Goal: Task Accomplishment & Management: Complete application form

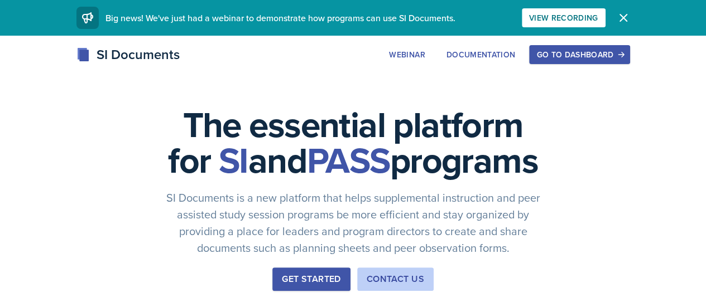
click at [622, 55] on div "Go to Dashboard" at bounding box center [579, 54] width 86 height 9
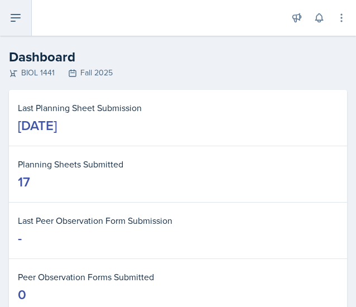
click at [20, 11] on icon at bounding box center [15, 17] width 13 height 13
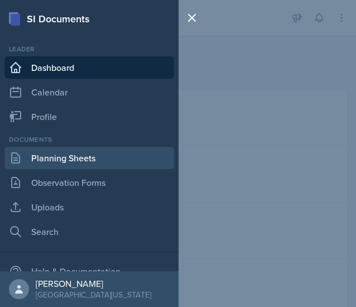
click at [114, 148] on link "Planning Sheets" at bounding box center [89, 158] width 170 height 22
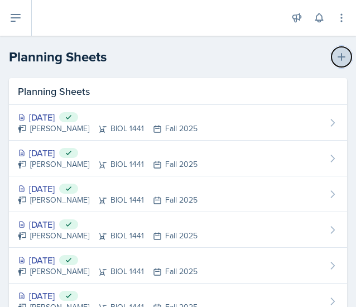
click at [334, 64] on button at bounding box center [341, 57] width 20 height 20
click at [336, 54] on icon at bounding box center [341, 56] width 11 height 11
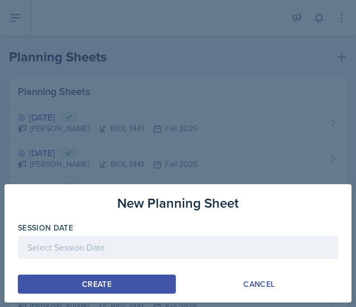
click at [161, 247] on div at bounding box center [178, 246] width 320 height 23
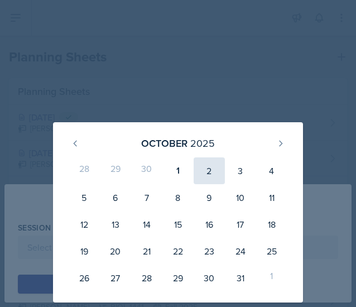
click at [207, 167] on div "2" at bounding box center [209, 170] width 31 height 27
type input "[DATE]"
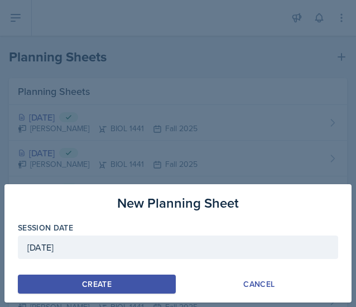
click at [114, 283] on button "Create" at bounding box center [97, 283] width 158 height 19
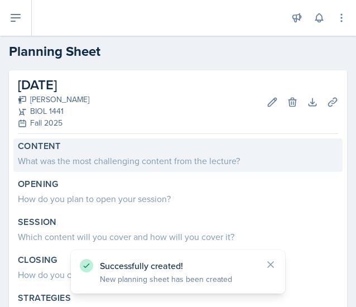
click at [196, 167] on div "Content What was the most challenging content from the lecture?" at bounding box center [177, 154] width 329 height 33
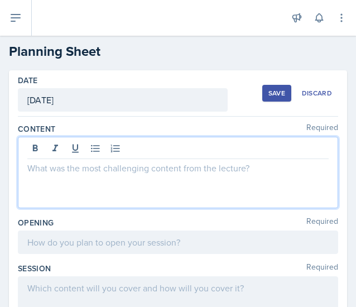
click at [176, 152] on div at bounding box center [178, 172] width 320 height 71
click at [222, 162] on p "The most challenging topic from the lecture" at bounding box center [177, 167] width 301 height 13
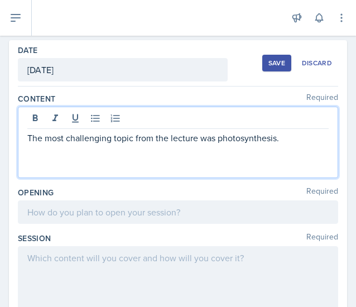
scroll to position [49, 0]
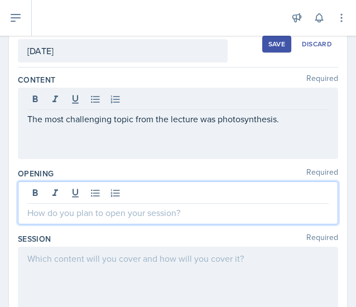
click at [163, 215] on p at bounding box center [177, 212] width 301 height 13
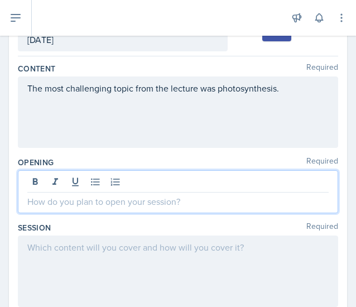
scroll to position [61, 0]
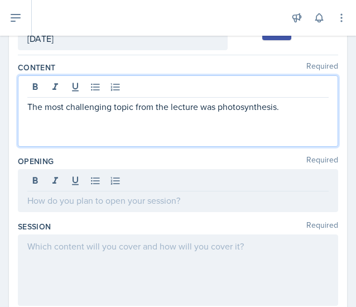
click at [288, 91] on div "The most challenging topic from the lecture was photosynthesis." at bounding box center [178, 110] width 320 height 71
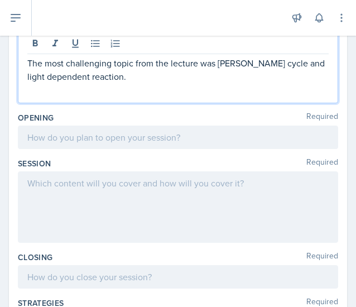
scroll to position [124, 0]
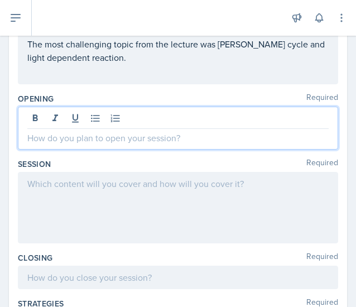
click at [182, 143] on p at bounding box center [177, 137] width 301 height 13
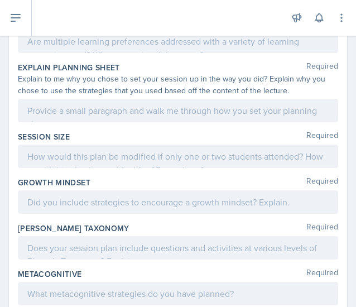
scroll to position [478, 0]
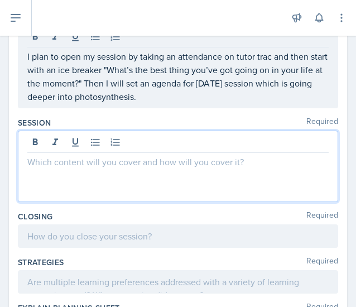
click at [143, 164] on p at bounding box center [177, 161] width 301 height 13
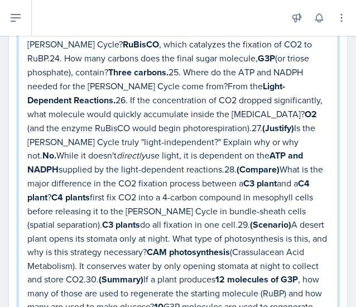
scroll to position [969, 0]
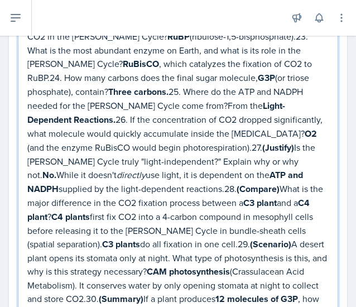
drag, startPoint x: 153, startPoint y: 119, endPoint x: 27, endPoint y: 44, distance: 147.3
click at [27, 44] on p "QuestionAnswer21. What is the first step of the [PERSON_NAME] Cycle called, and…" at bounding box center [177, 167] width 301 height 359
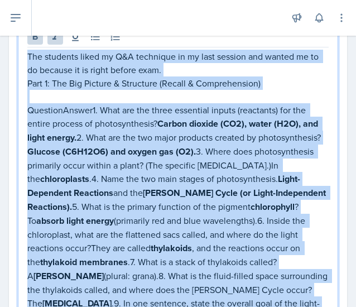
scroll to position [278, 0]
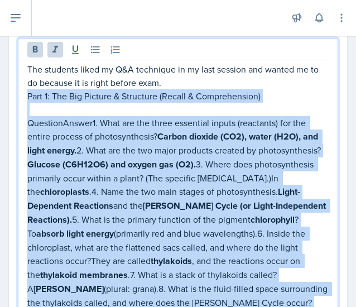
drag, startPoint x: 293, startPoint y: 141, endPoint x: 19, endPoint y: 93, distance: 278.6
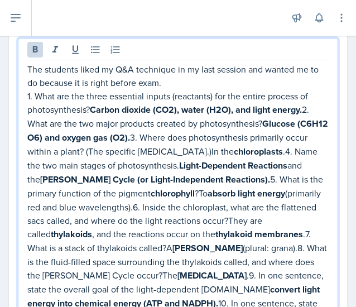
scroll to position [294, 0]
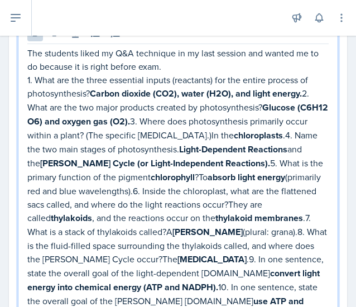
click at [303, 93] on p "1. What are the three essential inputs (reactants) for the entire process of ph…" at bounding box center [177, 197] width 301 height 249
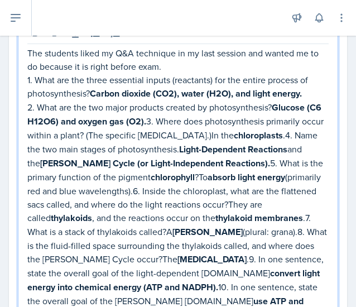
click at [160, 120] on p "2. What are the two major products created by photosynthesis? Glucose (C6​H12​O…" at bounding box center [177, 210] width 301 height 221
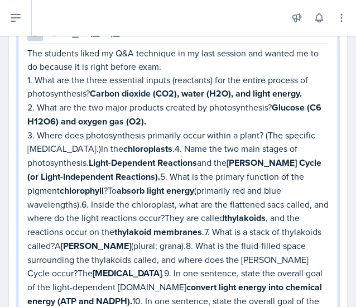
click at [149, 173] on p "3. Where does photosynthesis primarily occur within a plant? (The specific [MED…" at bounding box center [177, 231] width 301 height 207
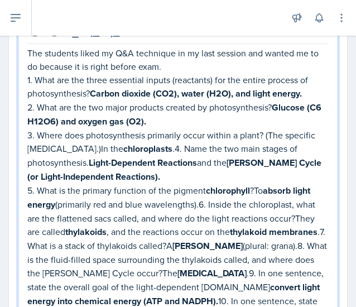
click at [143, 147] on p "3. Where does photosynthesis primarily occur within a plant? (The specific [MED…" at bounding box center [177, 155] width 301 height 55
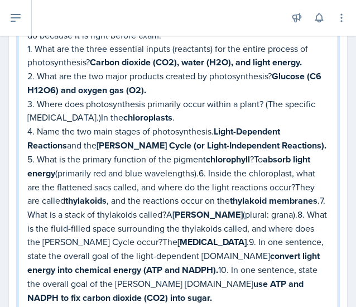
scroll to position [329, 0]
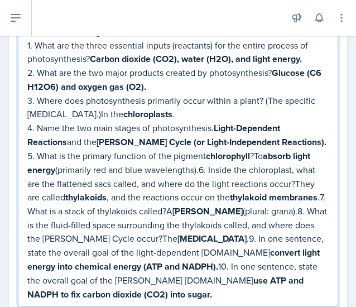
click at [200, 167] on p "5. What is the primary function of the pigment chlorophyll ?To absorb light ene…" at bounding box center [177, 225] width 301 height 152
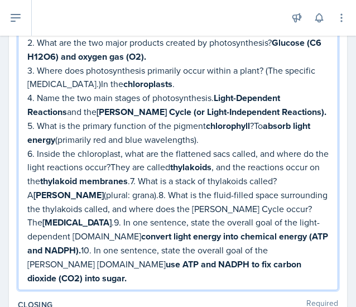
scroll to position [371, 0]
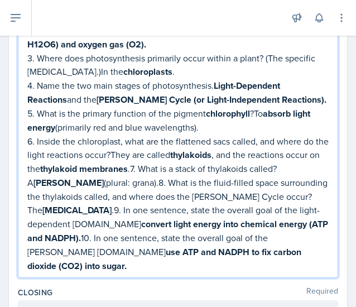
click at [168, 165] on p "6. Inside the chloroplast, what are the flattened sacs called, and where do the…" at bounding box center [177, 203] width 301 height 138
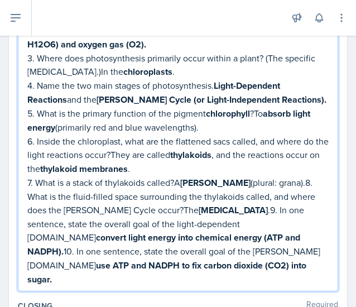
click at [270, 177] on p "7. What is a stack of thylakoids called?A [PERSON_NAME] (plural: grana).8. What…" at bounding box center [177, 231] width 301 height 110
click at [215, 206] on p "8. What is the fluid-filled space surrounding the thylakoids called, and where …" at bounding box center [177, 238] width 301 height 96
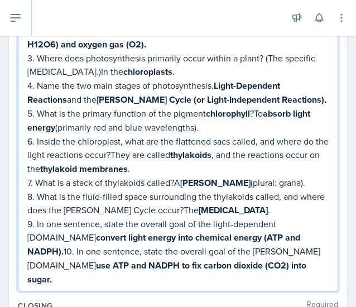
click at [65, 247] on p "9. In one sentence, state the overall goal of the light-dependent [DOMAIN_NAME]…" at bounding box center [177, 251] width 301 height 69
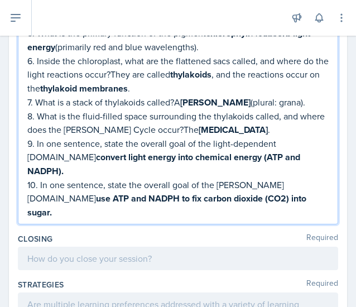
scroll to position [453, 0]
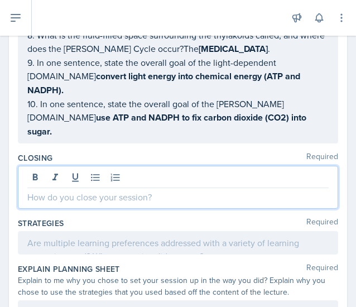
click at [121, 190] on p at bounding box center [177, 196] width 301 height 13
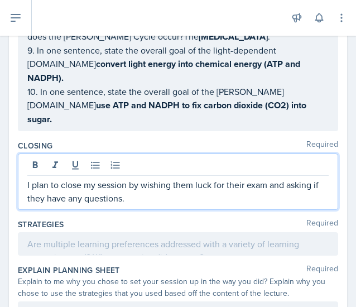
scroll to position [527, 0]
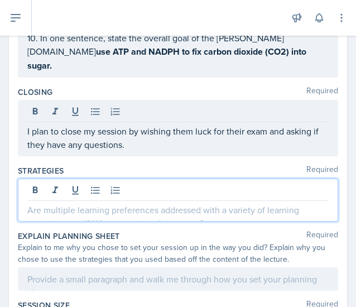
click at [138, 203] on p at bounding box center [177, 209] width 301 height 13
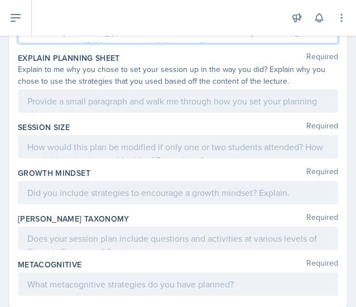
scroll to position [744, 0]
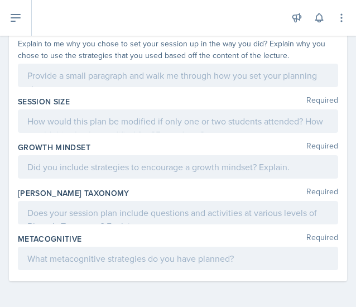
click at [147, 120] on p at bounding box center [177, 120] width 301 height 13
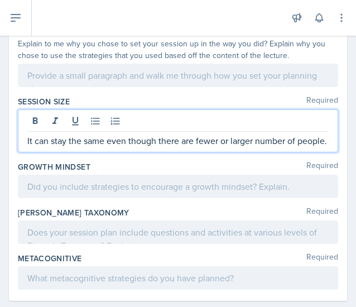
scroll to position [757, 0]
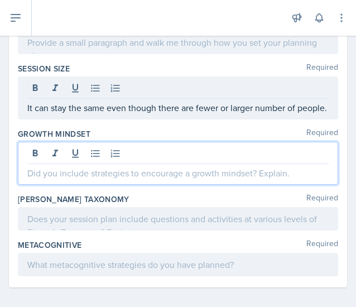
click at [125, 166] on p at bounding box center [177, 172] width 301 height 13
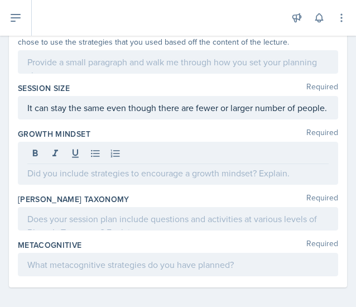
click at [141, 126] on div "Growth Mindset Required" at bounding box center [178, 158] width 320 height 65
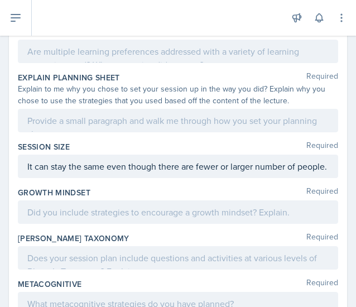
scroll to position [717, 0]
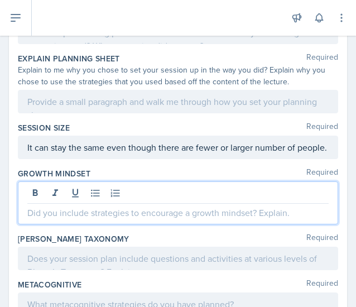
click at [144, 206] on p at bounding box center [177, 212] width 301 height 13
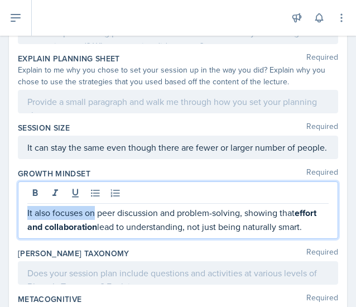
drag, startPoint x: 94, startPoint y: 205, endPoint x: 7, endPoint y: 204, distance: 87.0
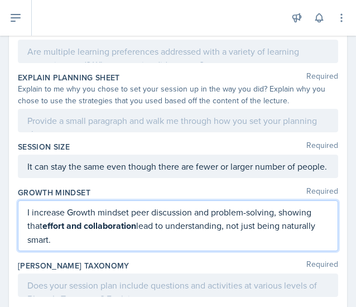
click at [65, 205] on p "I increase Growth mindset peer discussion and problem-solving, showing that eff…" at bounding box center [177, 225] width 301 height 41
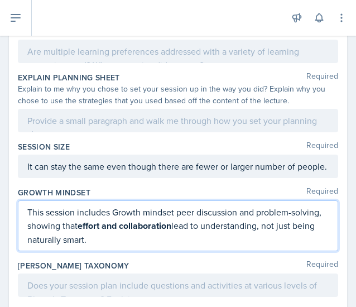
click at [180, 207] on p "This session includes Growth mindset peer discussion and problem-solving, showi…" at bounding box center [177, 225] width 301 height 41
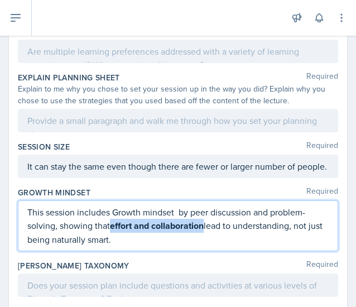
drag, startPoint x: 112, startPoint y: 218, endPoint x: 205, endPoint y: 222, distance: 93.8
click at [204, 222] on strong "effort and collaboration" at bounding box center [157, 225] width 94 height 13
click at [223, 228] on p "This session includes Growth mindset by peer discussion and problem-solving, sh…" at bounding box center [177, 225] width 301 height 41
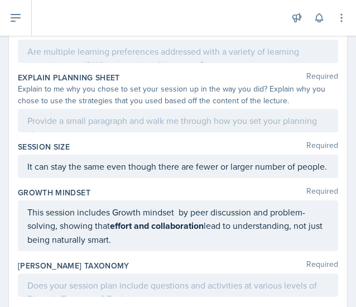
click at [226, 240] on div "This session includes Growth mindset by peer discussion and problem-solving, sh…" at bounding box center [178, 225] width 320 height 51
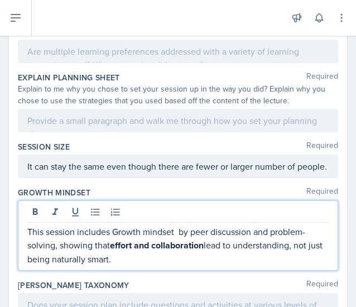
scroll to position [717, 0]
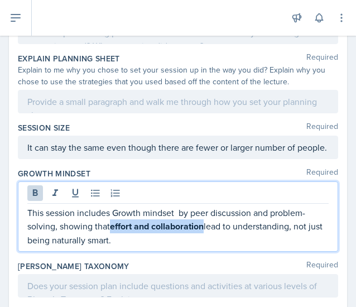
drag, startPoint x: 207, startPoint y: 218, endPoint x: 113, endPoint y: 217, distance: 94.3
click at [113, 217] on p "This session includes Growth mindset by peer discussion and problem-solving, sh…" at bounding box center [177, 226] width 301 height 41
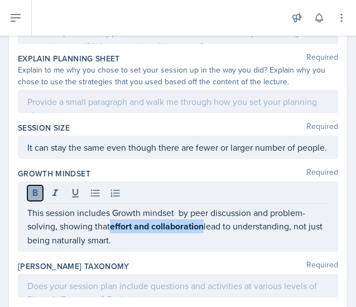
click at [30, 187] on icon at bounding box center [35, 192] width 11 height 11
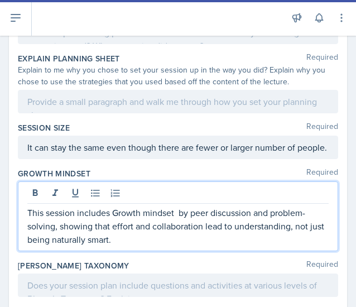
click at [147, 260] on div "[PERSON_NAME] Taxonomy Required" at bounding box center [178, 265] width 320 height 11
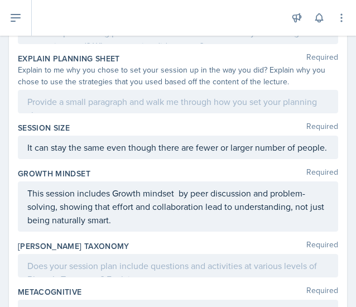
scroll to position [764, 0]
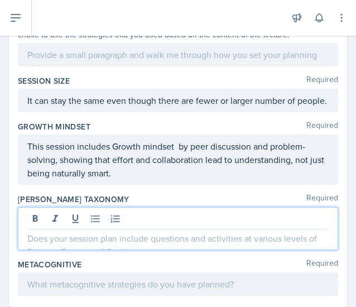
click at [64, 211] on div at bounding box center [178, 228] width 320 height 43
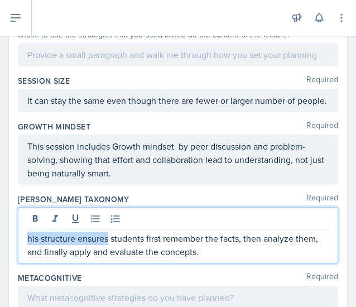
drag, startPoint x: 108, startPoint y: 229, endPoint x: 17, endPoint y: 233, distance: 91.0
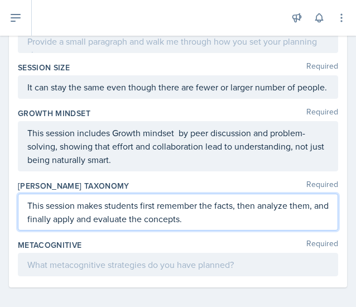
scroll to position [797, 0]
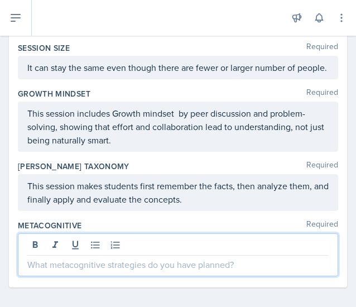
click at [116, 258] on p at bounding box center [177, 264] width 301 height 13
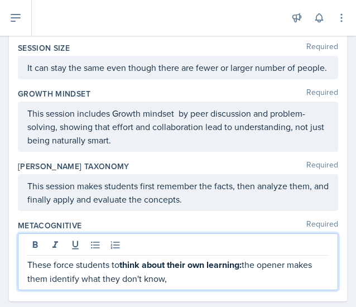
click at [30, 258] on p "These force students to think about their own learning: the opener makes them i…" at bounding box center [177, 271] width 301 height 27
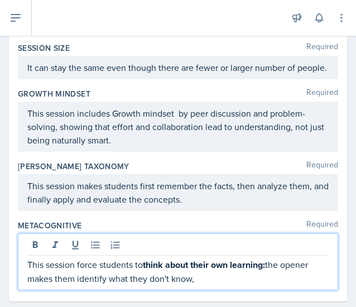
click at [99, 258] on p "This session force students to think about their own learning: the opener makes…" at bounding box center [177, 271] width 301 height 27
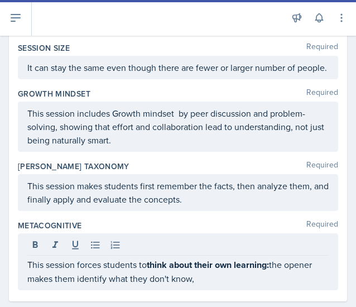
drag, startPoint x: 322, startPoint y: 258, endPoint x: 316, endPoint y: 257, distance: 6.8
click at [316, 257] on div "This session forces students to think about their own learning: the opener make…" at bounding box center [178, 261] width 320 height 57
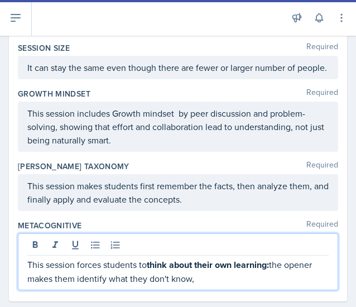
click at [316, 258] on p "This session forces students to think about their own learning: the opener make…" at bounding box center [177, 271] width 301 height 27
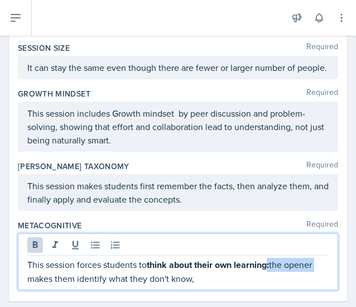
drag, startPoint x: 318, startPoint y: 257, endPoint x: 272, endPoint y: 258, distance: 46.3
click at [272, 258] on p "This session forces students to think about their own learning: the opener make…" at bounding box center [177, 271] width 301 height 27
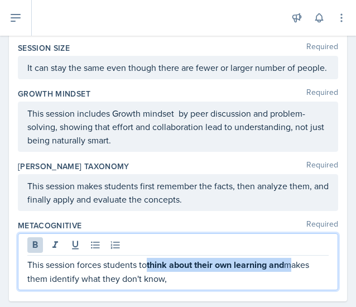
drag, startPoint x: 293, startPoint y: 256, endPoint x: 145, endPoint y: 251, distance: 148.5
click at [145, 258] on p "This session forces students to think about their own learning and makes them i…" at bounding box center [177, 271] width 301 height 27
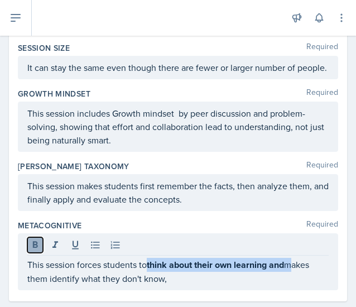
click at [35, 239] on icon at bounding box center [35, 244] width 11 height 11
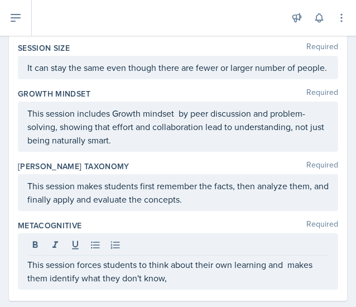
click at [232, 283] on div "Metacognitive Required This session forces students to think about their own le…" at bounding box center [178, 257] width 320 height 79
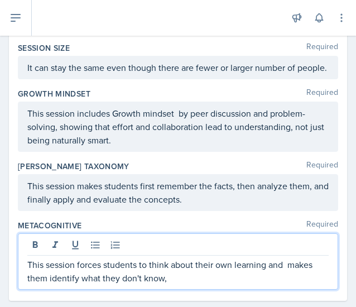
click at [178, 258] on p "This session forces students to think about their own learning and makes them i…" at bounding box center [177, 271] width 301 height 27
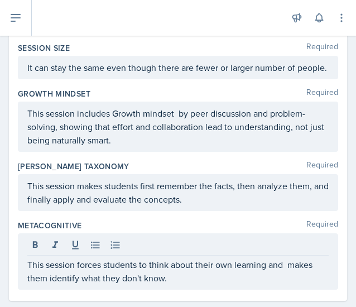
click at [222, 218] on div "Metacognitive Required This session forces students to think about their own le…" at bounding box center [178, 257] width 320 height 79
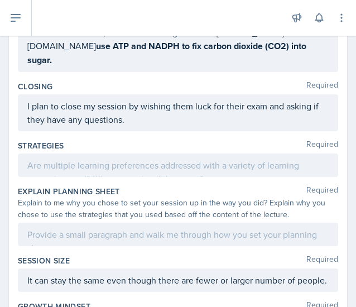
scroll to position [585, 0]
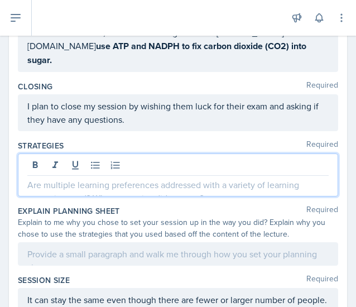
click at [147, 153] on div at bounding box center [178, 174] width 320 height 43
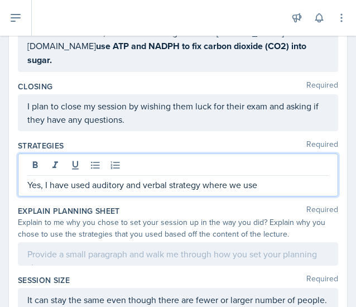
click at [269, 178] on p "Yes, I have used auditory and verbal strategy where we use" at bounding box center [177, 184] width 301 height 13
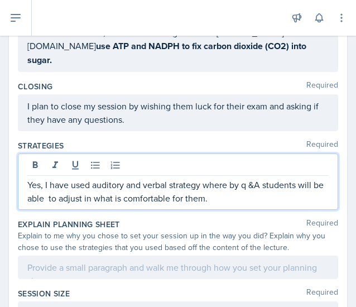
click at [252, 178] on p "Yes, I have used auditory and verbal strategy where by q &A students will be ab…" at bounding box center [177, 191] width 301 height 27
click at [245, 178] on p "Yes, I have used auditory and verbal strategy where by qQ&A students will be ab…" at bounding box center [177, 191] width 301 height 27
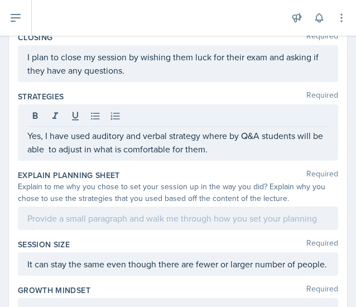
scroll to position [636, 0]
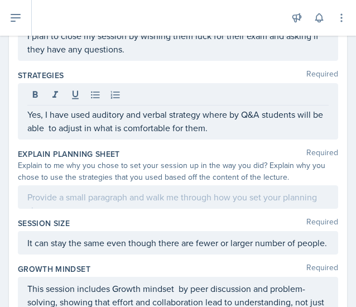
click at [214, 201] on p at bounding box center [177, 196] width 301 height 13
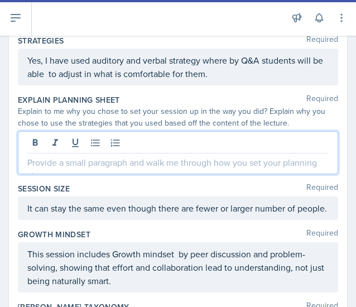
scroll to position [691, 0]
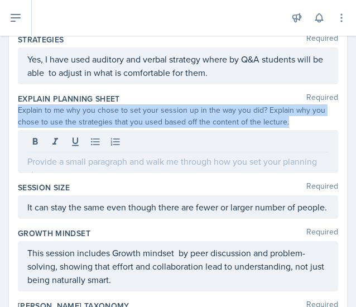
drag, startPoint x: 284, startPoint y: 103, endPoint x: 15, endPoint y: 94, distance: 270.1
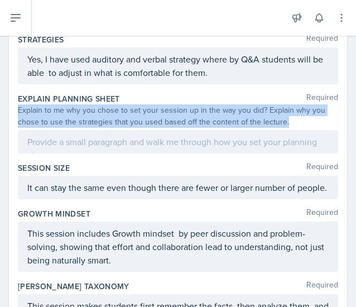
copy div "Explain to me why you chose to set your session up in the way you did? Explain …"
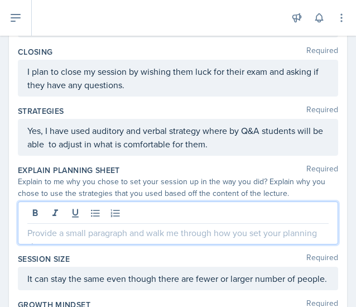
scroll to position [639, 0]
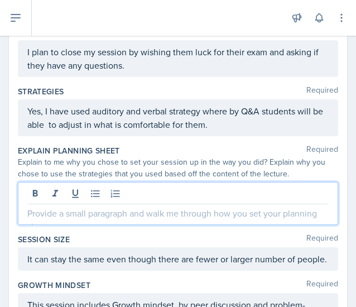
click at [60, 206] on p at bounding box center [177, 212] width 301 height 13
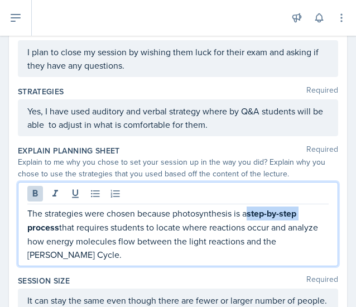
drag, startPoint x: 310, startPoint y: 196, endPoint x: 249, endPoint y: 196, distance: 61.4
click at [249, 206] on p "The strategies were chosen because photosynthesis is a step-by-step process tha…" at bounding box center [177, 233] width 301 height 55
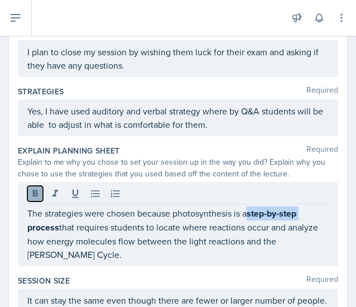
click at [32, 188] on icon at bounding box center [35, 193] width 11 height 11
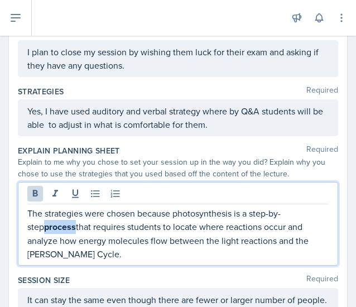
drag, startPoint x: 59, startPoint y: 210, endPoint x: 16, endPoint y: 208, distance: 43.6
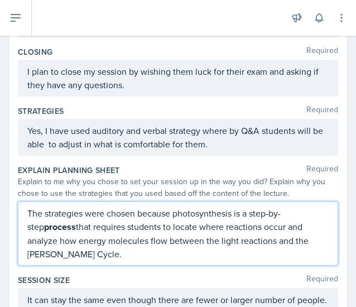
click at [86, 229] on p "The strategies were chosen because photosynthesis is a step-by-step process tha…" at bounding box center [177, 233] width 301 height 54
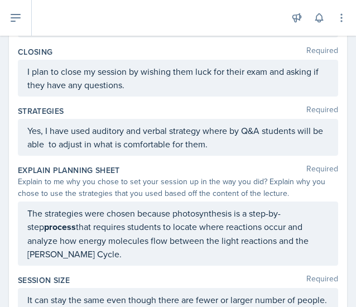
click at [100, 246] on div "Explain Planning Sheet Required Explain to me why you chose to set your session…" at bounding box center [178, 217] width 320 height 110
click at [103, 245] on div "The strategies were chosen because photosynthesis is a step-by-step process tha…" at bounding box center [178, 233] width 320 height 64
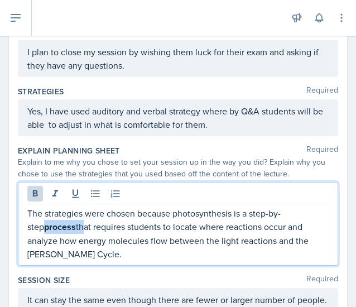
drag, startPoint x: 62, startPoint y: 207, endPoint x: 25, endPoint y: 211, distance: 37.6
click at [25, 211] on div "The strategies were chosen because photosynthesis is a step-by-step process tha…" at bounding box center [178, 224] width 320 height 84
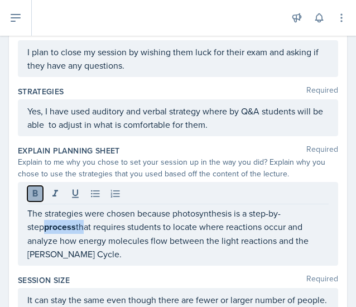
click at [34, 190] on icon at bounding box center [35, 193] width 5 height 7
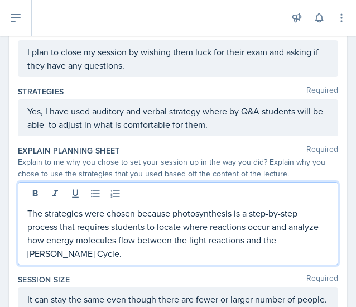
click at [89, 228] on p "The strategies were chosen because photosynthesis is a step-by-step process tha…" at bounding box center [177, 233] width 301 height 54
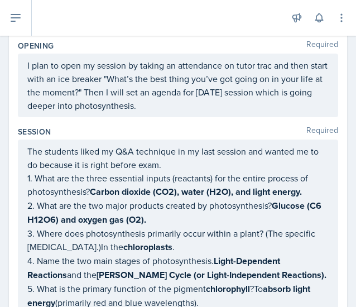
scroll to position [0, 0]
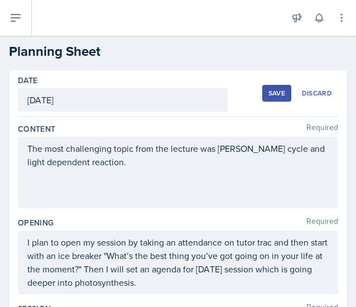
click at [270, 90] on div "Save" at bounding box center [276, 93] width 17 height 9
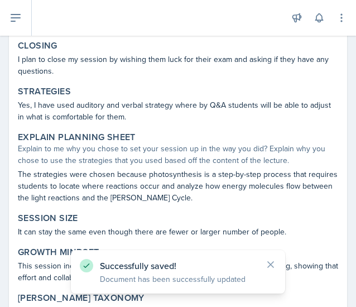
scroll to position [610, 0]
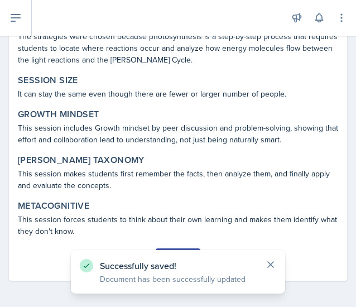
click at [271, 265] on icon at bounding box center [270, 264] width 11 height 11
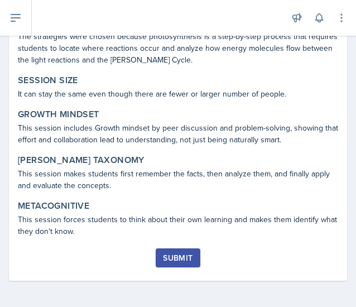
click at [179, 250] on button "Submit" at bounding box center [178, 257] width 44 height 19
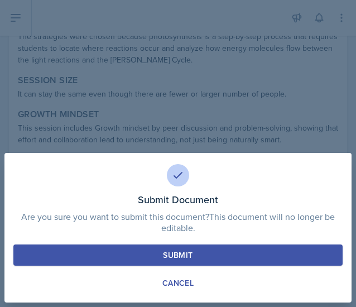
click at [187, 256] on div "Submit" at bounding box center [178, 254] width 30 height 11
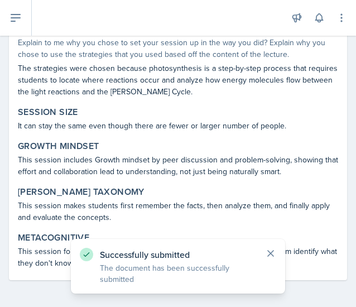
click at [273, 252] on icon at bounding box center [270, 253] width 11 height 11
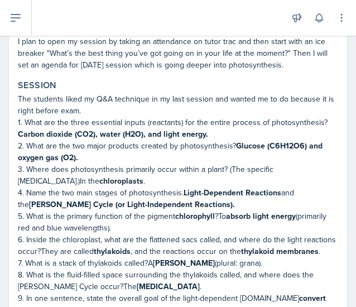
scroll to position [0, 0]
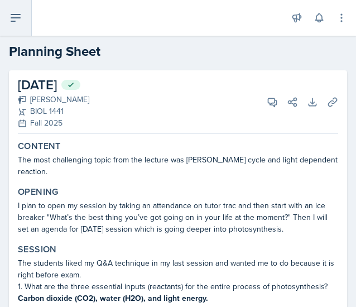
click at [28, 22] on button at bounding box center [16, 18] width 32 height 36
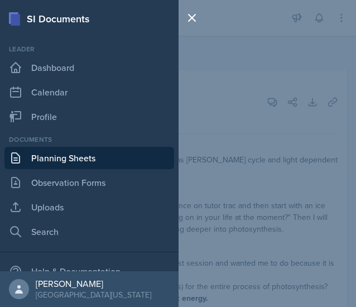
click at [93, 154] on link "Planning Sheets" at bounding box center [89, 158] width 170 height 22
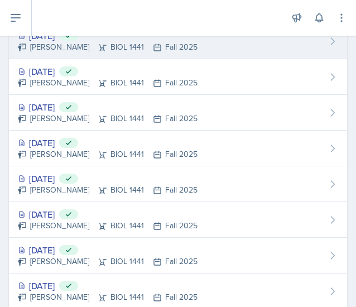
scroll to position [120, 0]
